Goal: Information Seeking & Learning: Learn about a topic

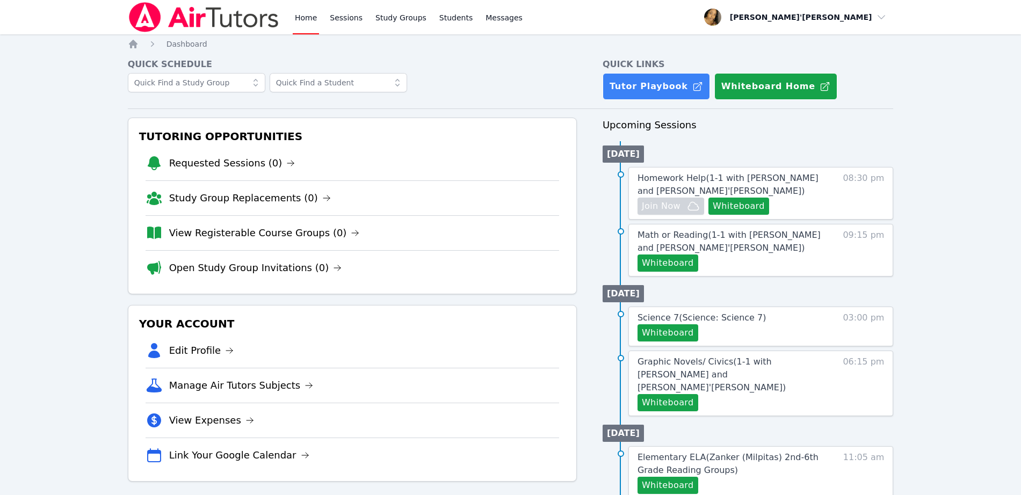
click at [68, 290] on div "Home Sessions Study Groups Students Messages Open user menu Lee'Tayna Hostick O…" at bounding box center [510, 443] width 1021 height 886
click at [156, 16] on img at bounding box center [204, 17] width 152 height 30
click at [668, 26] on div "Home Sessions Study Groups Students Messages Open user menu Lee'Tayna Hostick O…" at bounding box center [511, 17] width 766 height 34
click at [83, 95] on div "Home Sessions Study Groups Students Messages Open user menu Lee'Tayna Hostick O…" at bounding box center [510, 443] width 1021 height 886
click at [156, 200] on icon at bounding box center [154, 198] width 14 height 13
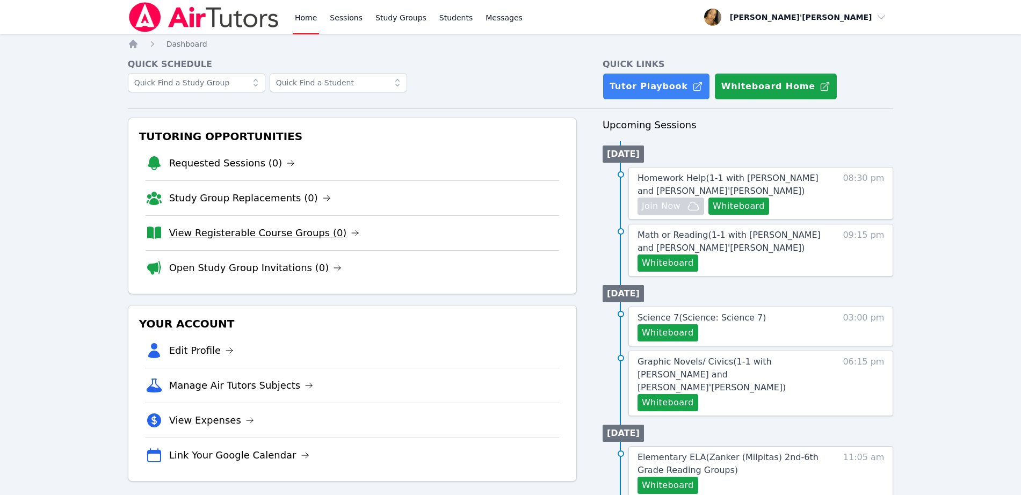
click at [212, 230] on link "View Registerable Course Groups (0)" at bounding box center [264, 232] width 191 height 15
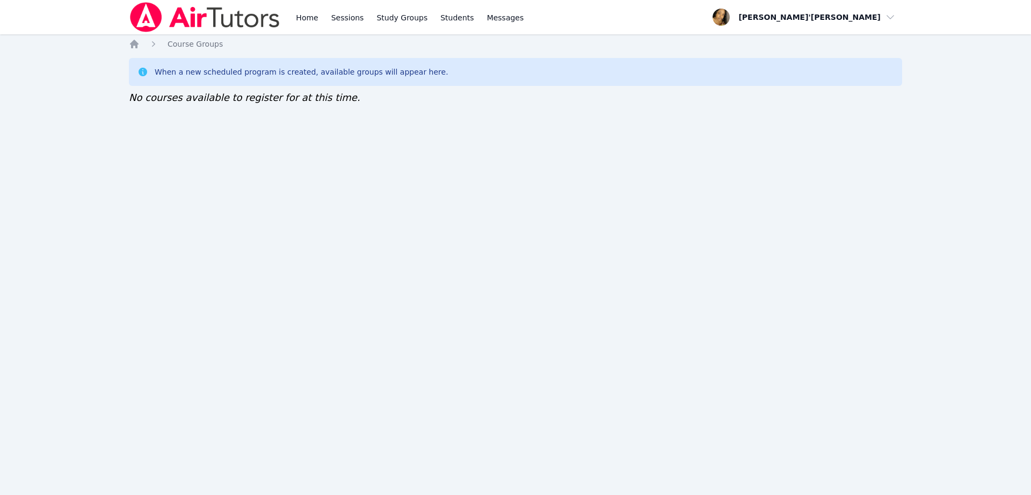
click at [81, 16] on nav "Home Sessions Study Groups Students Messages Open user menu Lee'Tayna Hostick O…" at bounding box center [515, 17] width 1031 height 34
